Goal: Task Accomplishment & Management: Complete application form

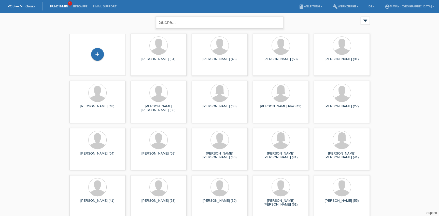
click at [181, 18] on input "text" at bounding box center [219, 23] width 127 height 12
type input "siggel"
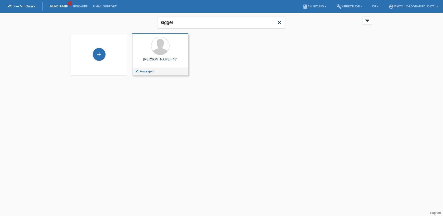
click at [162, 61] on div "Hans Mathias Siggel (48)" at bounding box center [160, 61] width 48 height 8
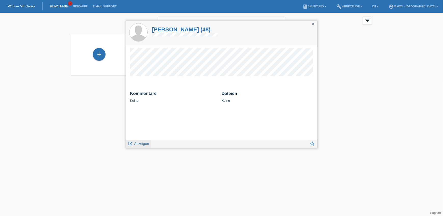
click at [145, 143] on span "Anzeigen" at bounding box center [141, 143] width 15 height 4
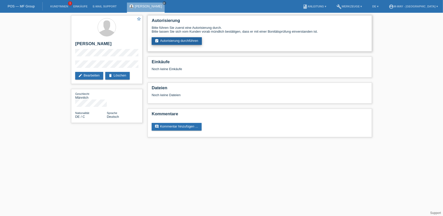
click at [173, 41] on link "assignment_turned_in Autorisierung durchführen" at bounding box center [177, 41] width 50 height 8
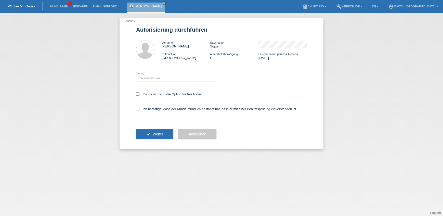
click at [145, 81] on div "Bitte auswählen CHF 1.00 - CHF 499.00 CHF 500.00 - CHF 1'999.00 CHF 2'000.00 - …" at bounding box center [176, 78] width 80 height 17
click at [149, 77] on select "Bitte auswählen CHF 1.00 - CHF 499.00 CHF 500.00 - CHF 1'999.00 CHF 2'000.00 - …" at bounding box center [176, 78] width 80 height 6
select select "3"
click at [136, 75] on select "Bitte auswählen CHF 1.00 - CHF 499.00 CHF 500.00 - CHF 1'999.00 CHF 2'000.00 - …" at bounding box center [176, 78] width 80 height 6
click at [142, 93] on label "Kunde wünscht die Option für fixe Raten" at bounding box center [169, 94] width 66 height 4
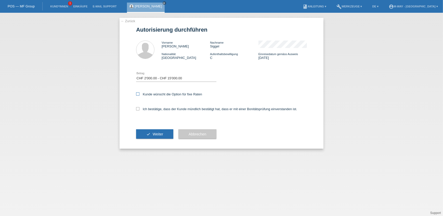
click at [139, 93] on input "Kunde wünscht die Option für fixe Raten" at bounding box center [137, 93] width 3 height 3
checkbox input "true"
click at [139, 110] on input "Ich bestätige, dass der Kunde mündlich bestätigt hat, dass er mit einer Bonität…" at bounding box center [137, 108] width 3 height 3
checkbox input "true"
click at [145, 135] on button "check Weiter" at bounding box center [154, 134] width 37 height 10
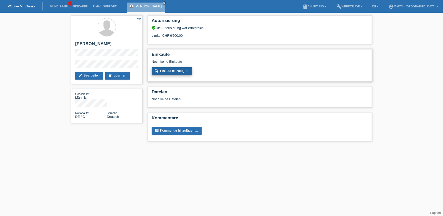
click at [165, 71] on link "add_shopping_cart Einkauf hinzufügen" at bounding box center [172, 71] width 40 height 8
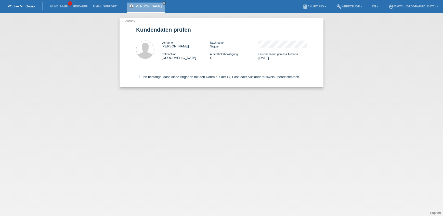
click at [139, 76] on icon at bounding box center [137, 76] width 3 height 3
click at [139, 76] on input "Ich bestätige, dass diese Angaben mit den Daten auf der ID, Pass oder Ausländer…" at bounding box center [137, 76] width 3 height 3
checkbox input "true"
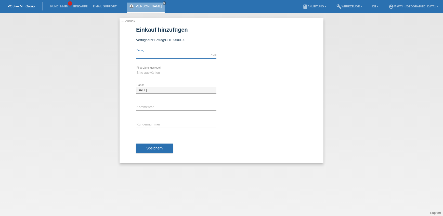
click at [152, 56] on input "text" at bounding box center [176, 55] width 80 height 6
type input "2300.00"
click at [161, 70] on select "Bitte auswählen Fixe Raten Kauf auf Rechnung mit Teilzahlungsoption" at bounding box center [176, 73] width 80 height 6
select select "77"
click at [136, 70] on select "Bitte auswählen Fixe Raten Kauf auf Rechnung mit Teilzahlungsoption" at bounding box center [176, 73] width 80 height 6
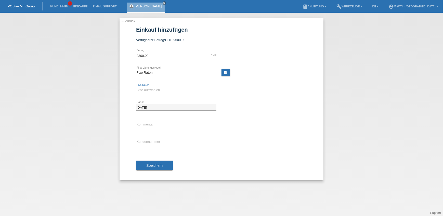
click at [158, 90] on select "Bitte auswählen 4 Raten 5 Raten 6 Raten 7 Raten 8 Raten 9 Raten 10 Raten 11 Rat…" at bounding box center [176, 90] width 80 height 6
select select "172"
click at [136, 87] on select "Bitte auswählen 4 Raten 5 Raten 6 Raten 7 Raten 8 Raten 9 Raten 10 Raten 11 Rat…" at bounding box center [176, 90] width 80 height 6
click at [152, 127] on input "text" at bounding box center [176, 124] width 80 height 6
type input "BelegNr° 67406/6"
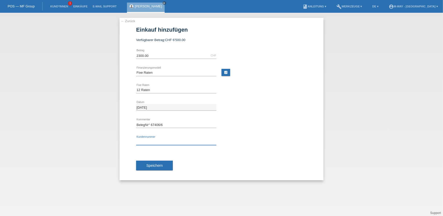
click at [155, 141] on input "text" at bounding box center [176, 142] width 80 height 6
type input "K"
type input "C152284"
click at [160, 162] on button "Speichern" at bounding box center [154, 165] width 37 height 10
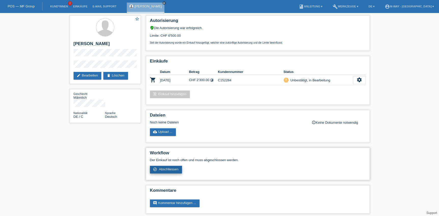
click at [175, 167] on span "Abschliessen" at bounding box center [169, 169] width 20 height 4
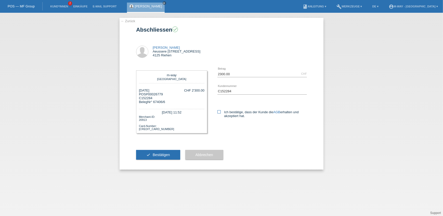
click at [217, 111] on icon at bounding box center [218, 111] width 3 height 3
click at [217, 111] on input "Ich bestätige, dass der Kunde die AGB erhalten und akzeptiert hat." at bounding box center [218, 111] width 3 height 3
checkbox input "true"
click at [173, 152] on button "check Bestätigen" at bounding box center [158, 155] width 44 height 10
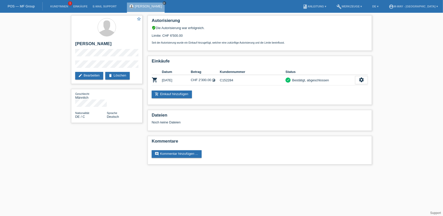
click at [166, 3] on icon "close" at bounding box center [164, 3] width 3 height 3
